Goal: Check status: Check status

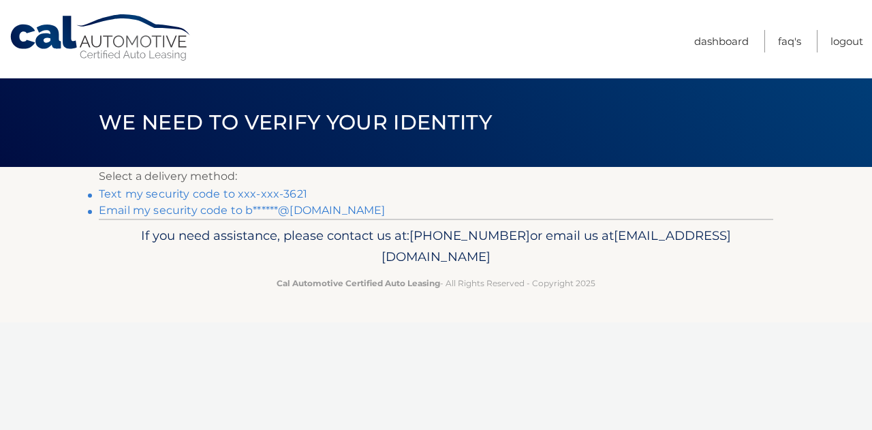
click at [267, 193] on link "Text my security code to xxx-xxx-3621" at bounding box center [203, 193] width 209 height 13
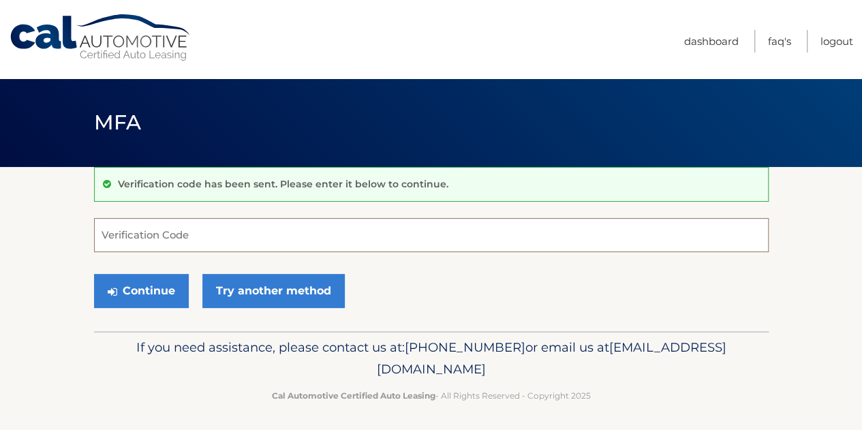
click at [206, 222] on input "Verification Code" at bounding box center [431, 235] width 675 height 34
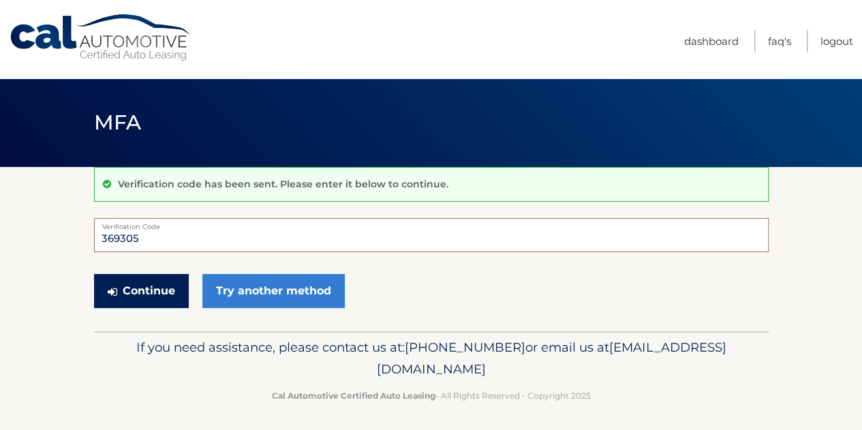
type input "369305"
click at [146, 293] on button "Continue" at bounding box center [141, 291] width 95 height 34
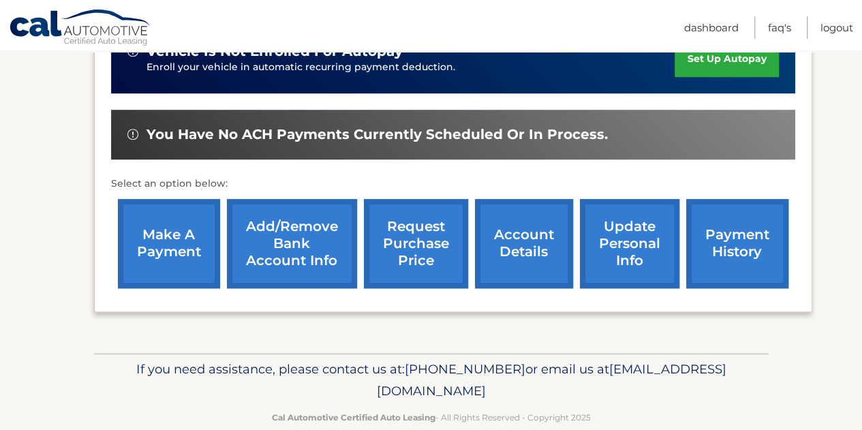
scroll to position [477, 0]
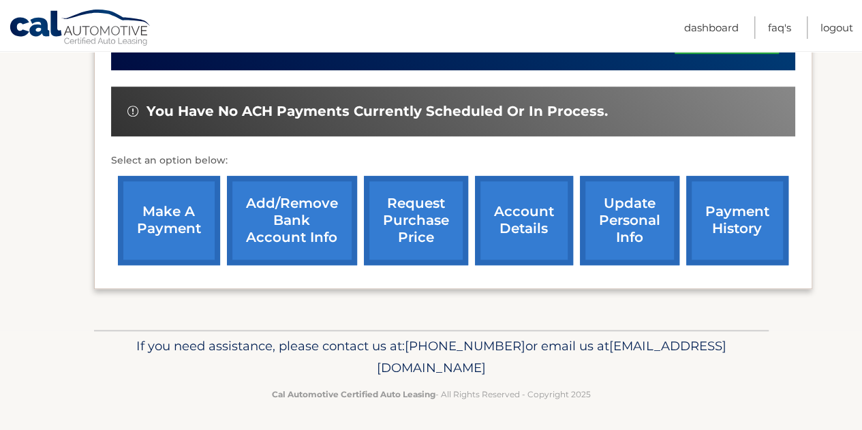
click at [726, 219] on link "payment history" at bounding box center [737, 220] width 102 height 89
